Goal: Information Seeking & Learning: Check status

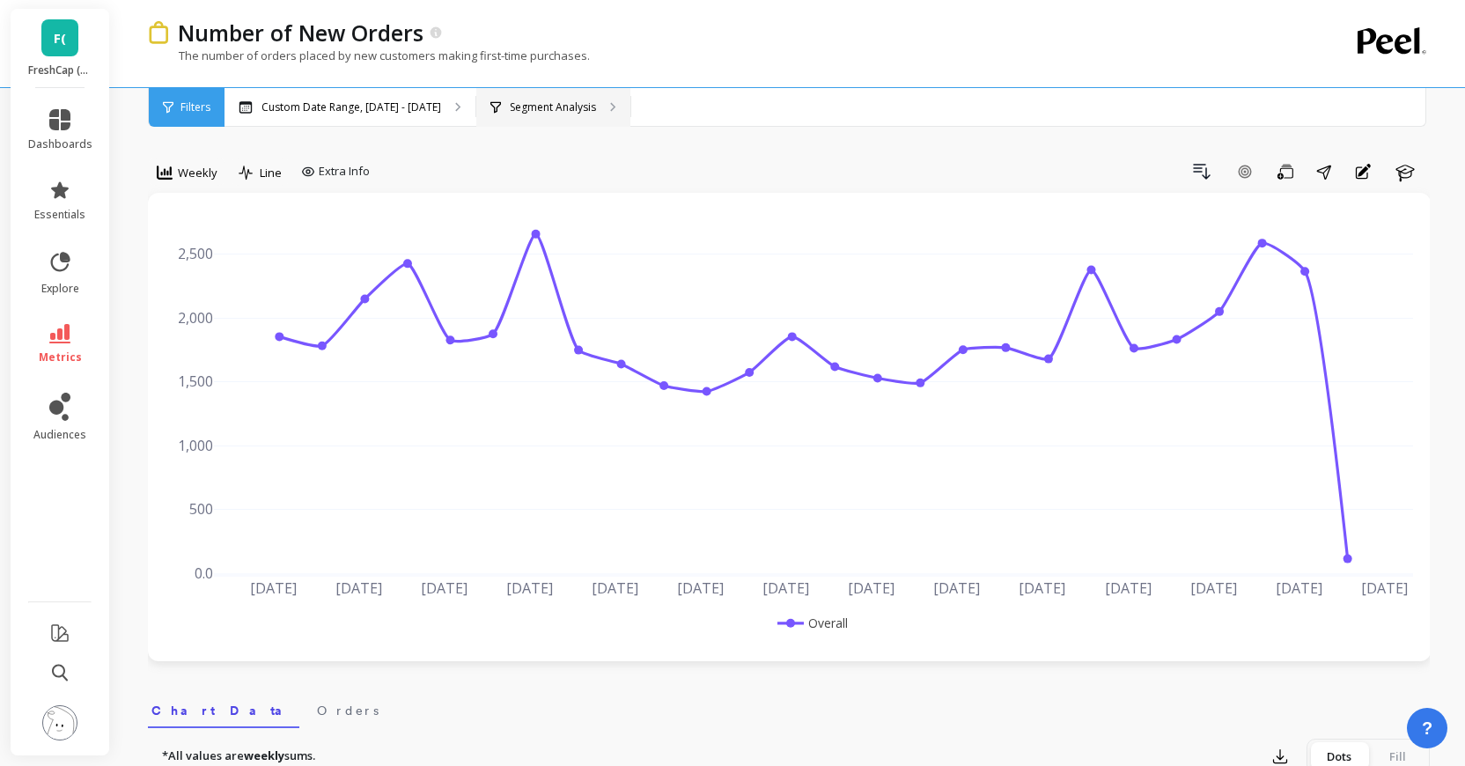
click at [580, 104] on p "Segment Analysis" at bounding box center [553, 107] width 86 height 14
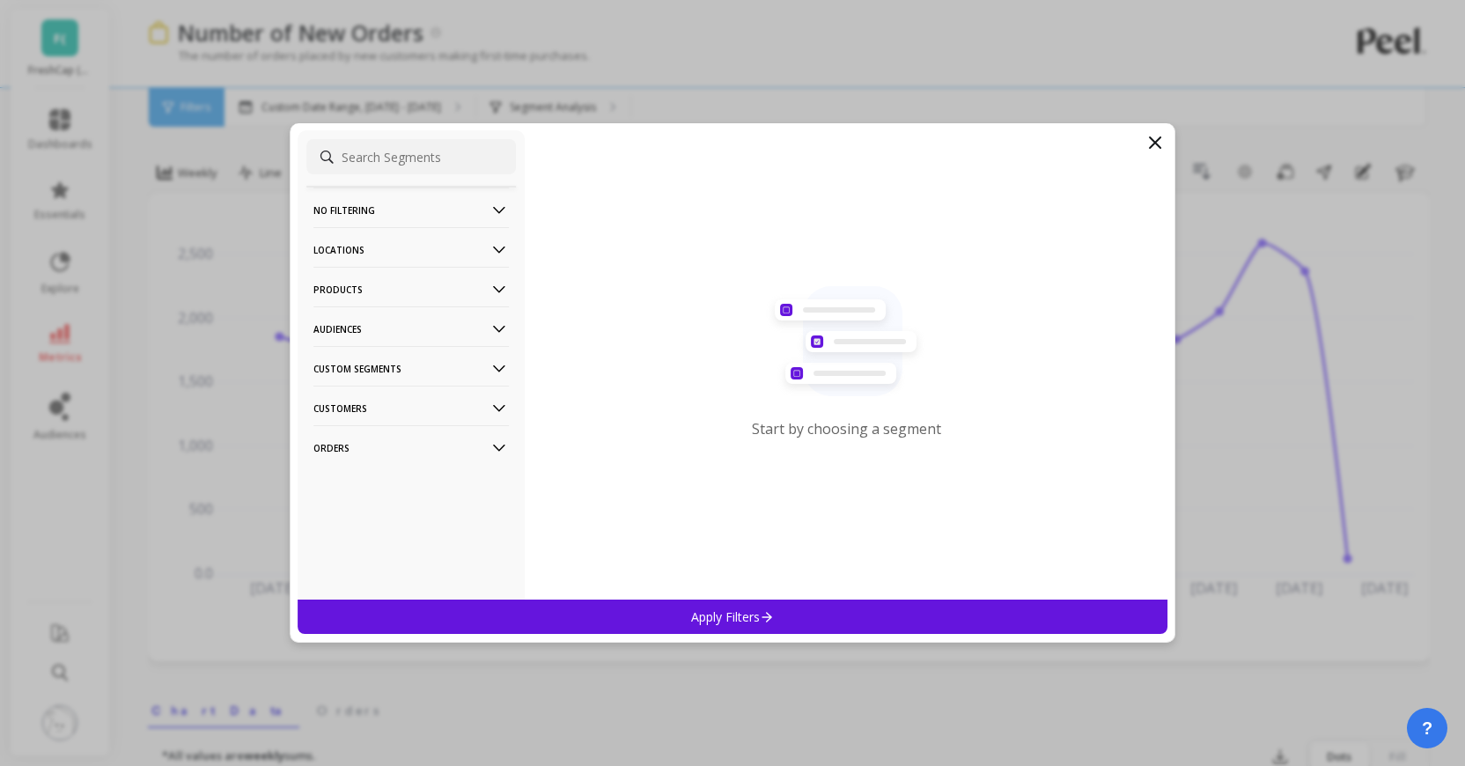
click at [389, 449] on p "Orders" at bounding box center [412, 447] width 196 height 45
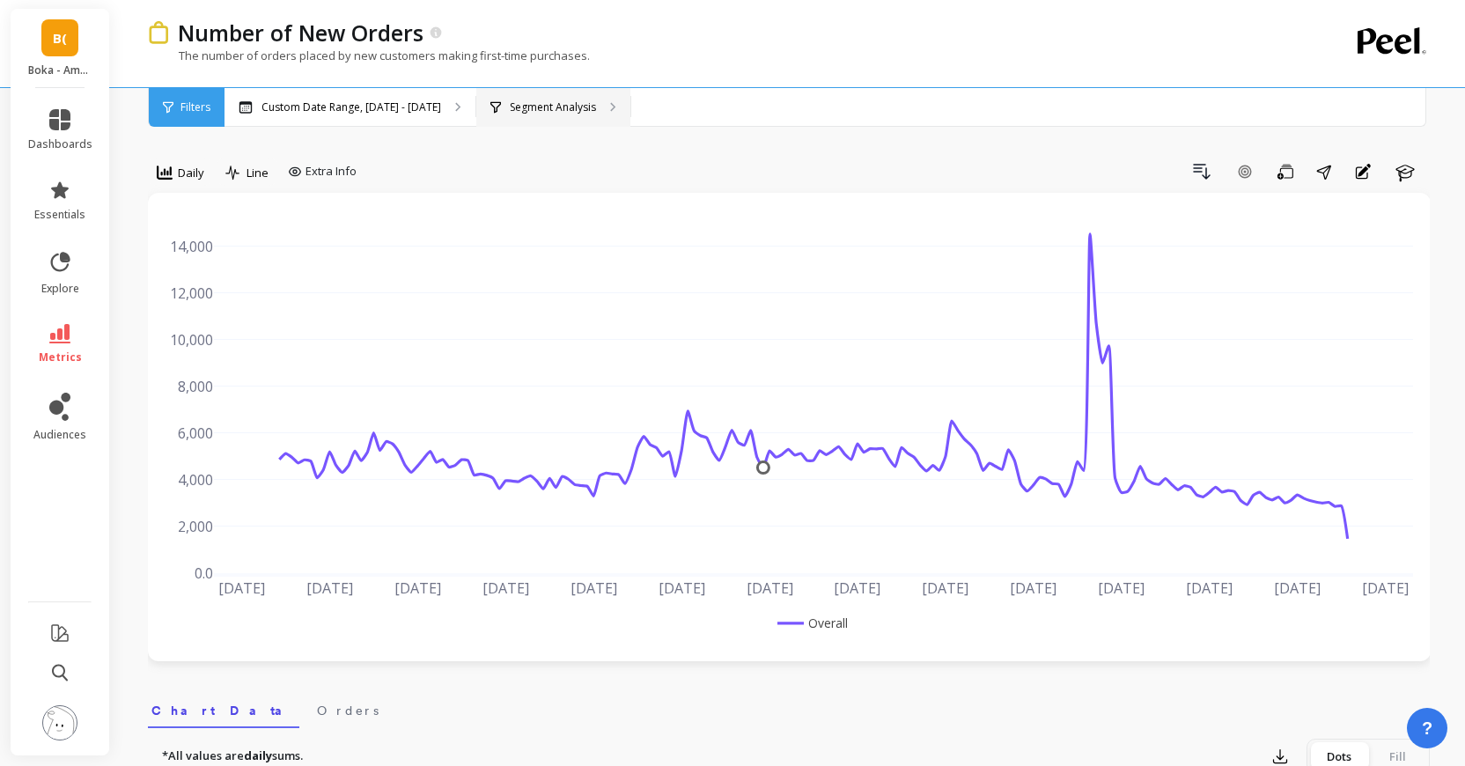
click at [550, 110] on p "Segment Analysis" at bounding box center [553, 107] width 86 height 14
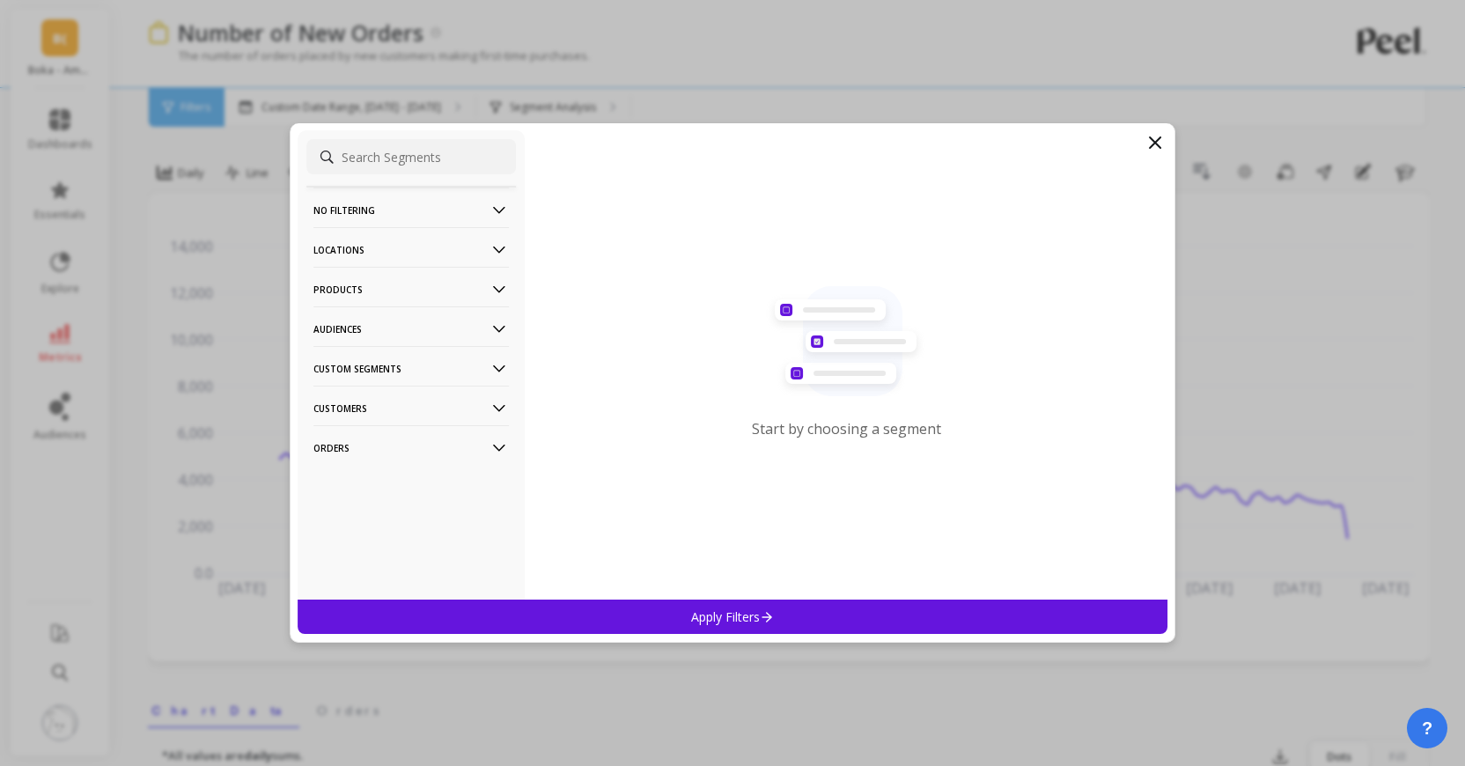
click at [374, 286] on p "Products" at bounding box center [412, 289] width 196 height 45
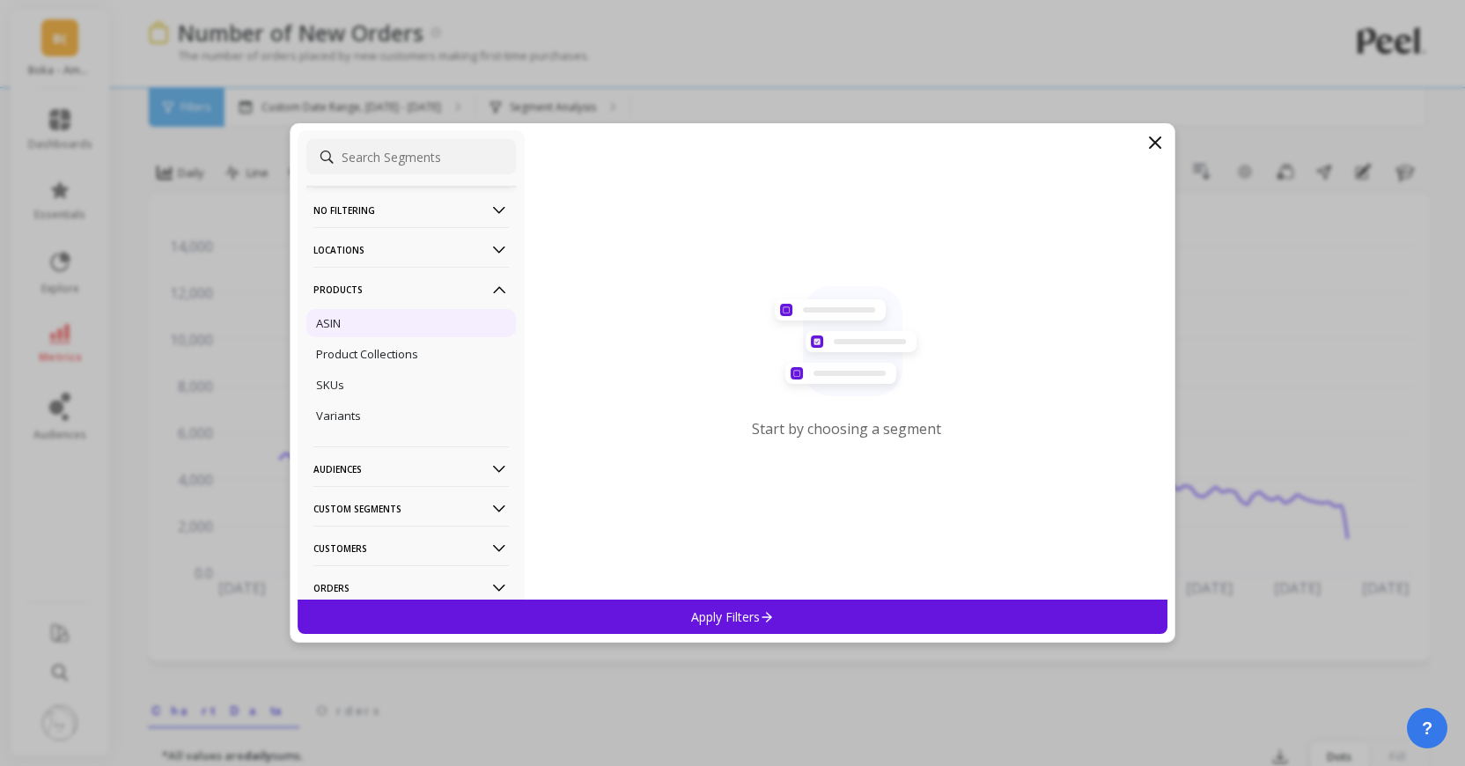
click at [367, 320] on div "ASIN" at bounding box center [411, 323] width 210 height 28
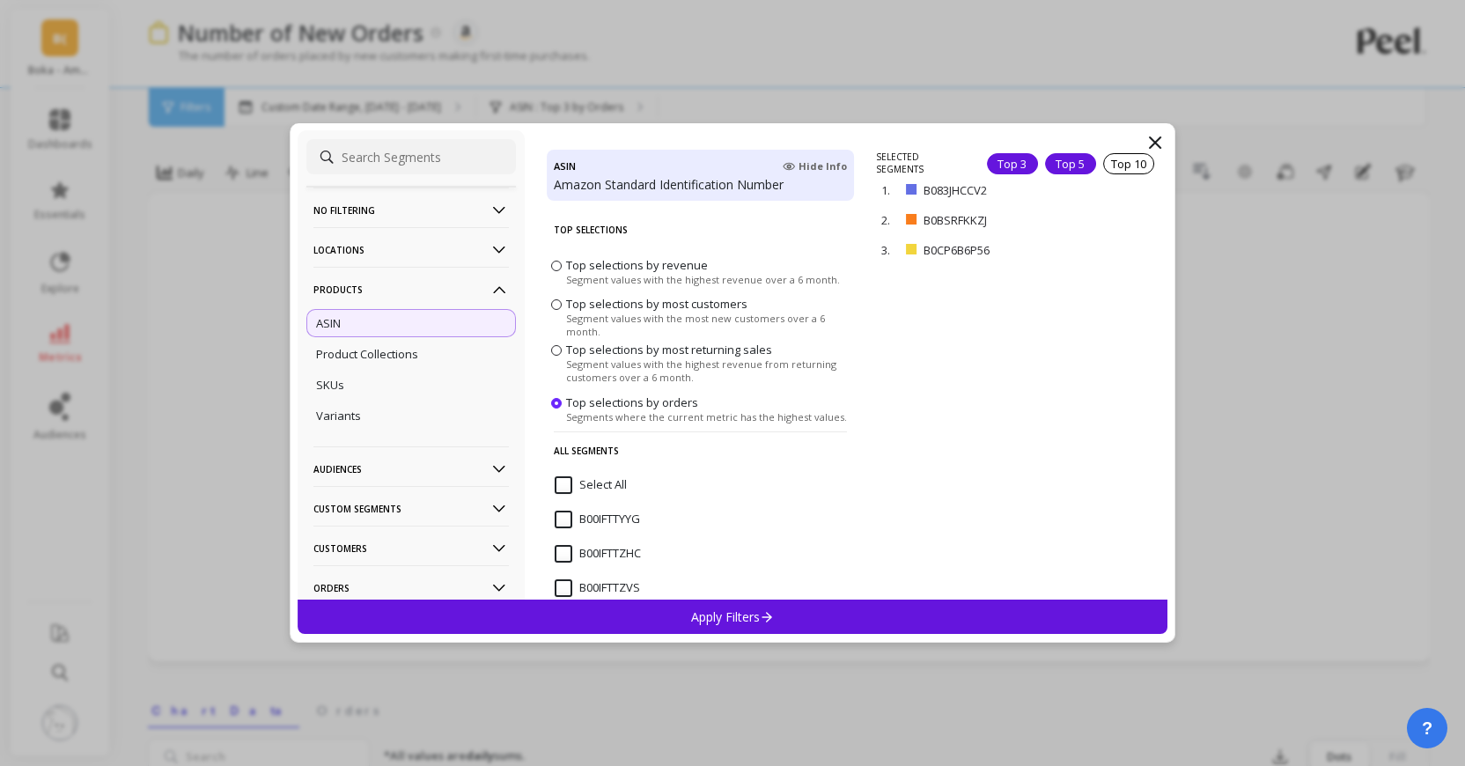
click at [1086, 163] on div "Top 5" at bounding box center [1070, 163] width 51 height 21
click at [832, 602] on div "Apply Filters" at bounding box center [733, 617] width 870 height 34
